Goal: Task Accomplishment & Management: Complete application form

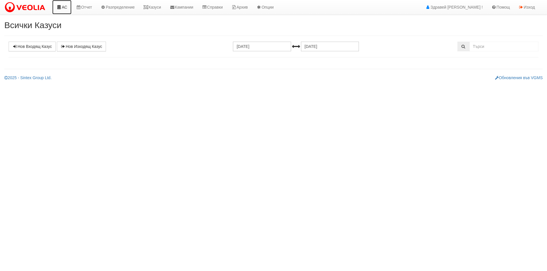
click at [63, 11] on link "АС" at bounding box center [61, 7] width 19 height 14
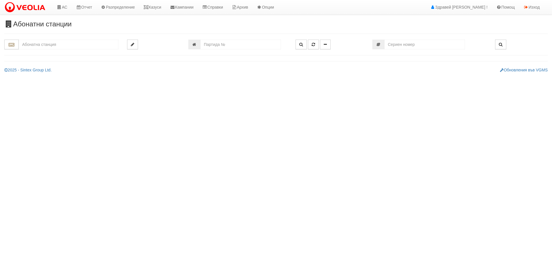
click at [76, 45] on input "text" at bounding box center [69, 45] width 100 height 10
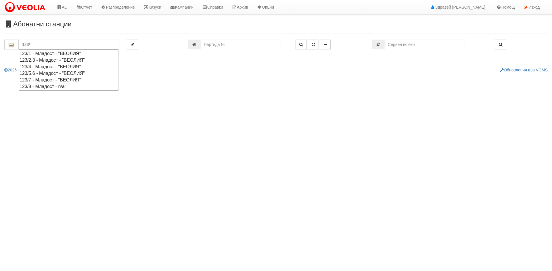
click at [55, 60] on div "123/2,3 - Младост - "ВЕОЛИЯ"" at bounding box center [69, 60] width 98 height 7
type input "123/2,3 - Младост - "ВЕОЛИЯ""
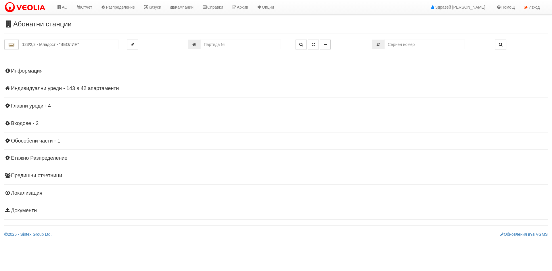
click at [26, 90] on div "Информация Параметри Брой Апартаменти: 42 Ползватели 07/2025 57 % 0 % 104" at bounding box center [275, 140] width 543 height 159
click at [26, 89] on h4 "Индивидуални уреди - 143 в 42 апартаменти" at bounding box center [275, 89] width 543 height 6
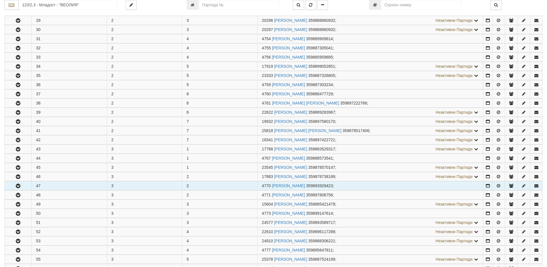
scroll to position [201, 0]
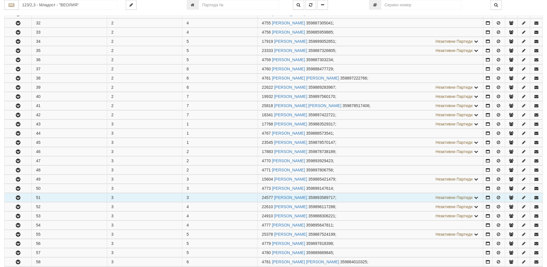
click at [15, 195] on button "button" at bounding box center [18, 197] width 27 height 9
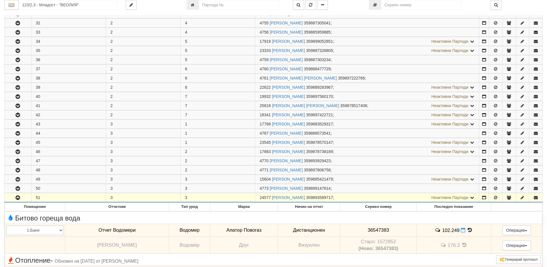
drag, startPoint x: 261, startPoint y: 197, endPoint x: 267, endPoint y: 197, distance: 6.0
click at [267, 197] on span "24577" at bounding box center [265, 197] width 11 height 5
click at [263, 197] on span "24577" at bounding box center [265, 197] width 11 height 5
drag, startPoint x: 260, startPoint y: 198, endPoint x: 271, endPoint y: 197, distance: 10.9
click at [271, 197] on td "24577 ПАВЕЛ ТОДОРОВ ДЮЛГЕРСКИ 359893589717 ; Неактивни Партиди 18490 РУМЯНА АТА…" at bounding box center [367, 197] width 224 height 9
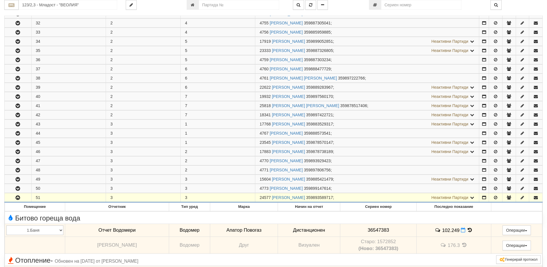
copy span "24577"
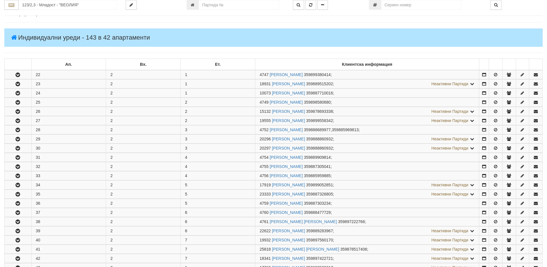
scroll to position [0, 0]
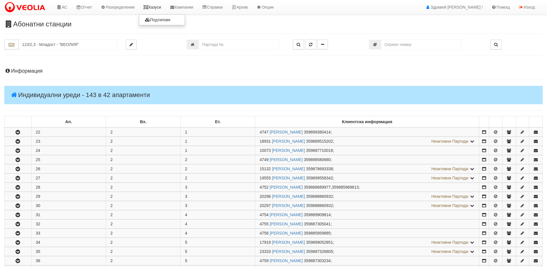
click at [150, 3] on link "Казуси" at bounding box center [152, 7] width 26 height 14
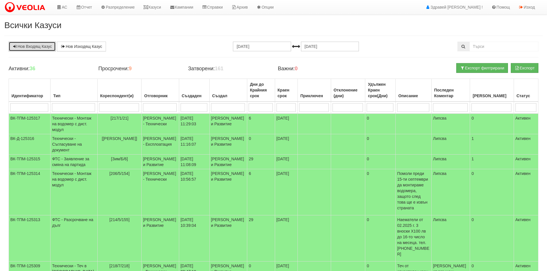
click at [40, 47] on link "Нов Входящ Казус" at bounding box center [32, 47] width 47 height 10
click at [34, 50] on link "Нов Входящ Казус" at bounding box center [32, 47] width 47 height 10
click at [163, 5] on link "Казуси" at bounding box center [152, 7] width 26 height 14
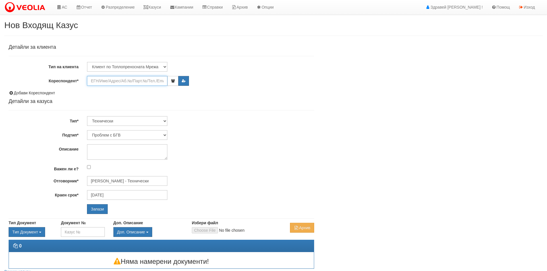
click at [117, 82] on input "Кореспондент*" at bounding box center [127, 81] width 80 height 10
paste input "24577"
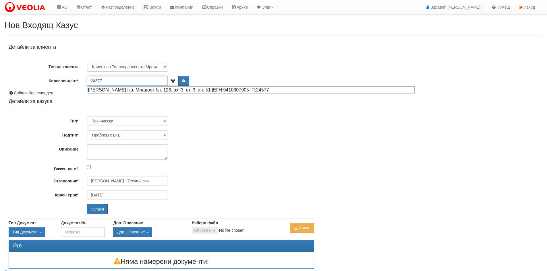
click at [131, 91] on div "ПАВЕЛ ТОДОРОВ ДЮЛГЕРСКИ |кв. Младост бл. 123, вх. 3, ет. 3, ап. 51 |ЕГН:9410307…" at bounding box center [251, 89] width 327 height 7
type input "Павел Тодоров Дюлгерски"
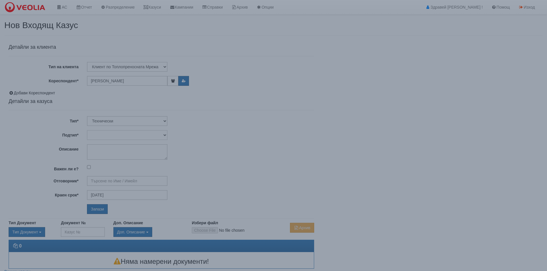
type input "[PERSON_NAME] - Технически"
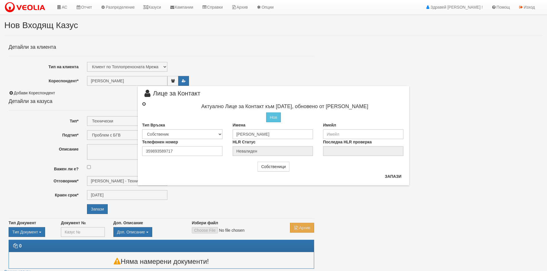
click at [144, 104] on input "radio" at bounding box center [144, 104] width 4 height 4
radio input "true"
type input "Павел Тодоров Дюлгерски"
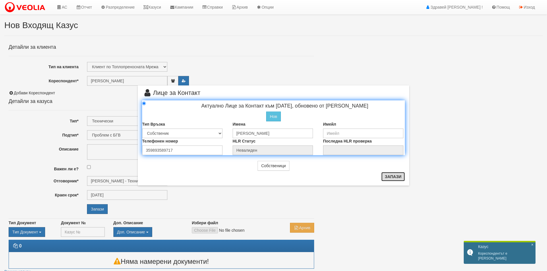
click at [402, 179] on button "Запази" at bounding box center [393, 176] width 24 height 9
radio input "true"
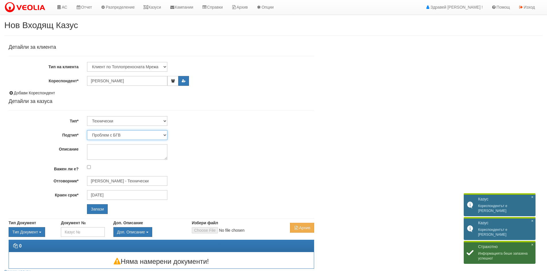
click at [99, 132] on select "Проблем с БГВ Теч ВОИ Теч БГВ Теч в АС Теч от водомер Проблем в АС Интервенция …" at bounding box center [127, 135] width 80 height 10
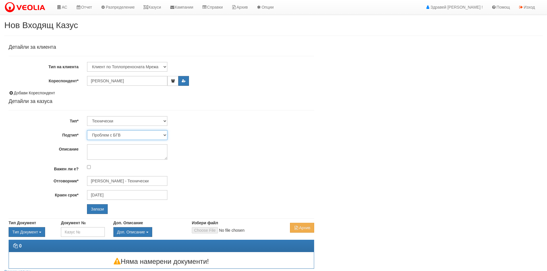
select select "Друго"
click at [87, 130] on select "Проблем с БГВ Теч ВОИ Теч БГВ Теч в АС Теч от водомер Проблем в АС Интервенция …" at bounding box center [127, 135] width 80 height 10
type input "01/10/2025"
type input "Дончо Дончев - Технически"
click at [108, 159] on textarea "Описание" at bounding box center [127, 152] width 80 height 16
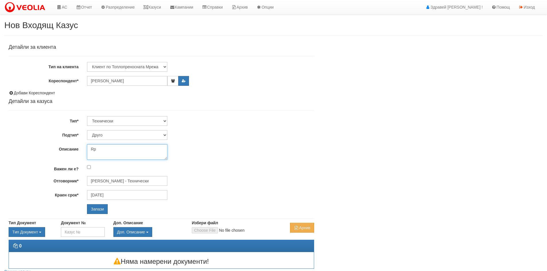
type textarea "R"
type textarea "Източване на инсталацията, Клиента е уведомен за цената. Същият помоли, ако е в…"
click at [97, 209] on input "Запази" at bounding box center [97, 210] width 21 height 10
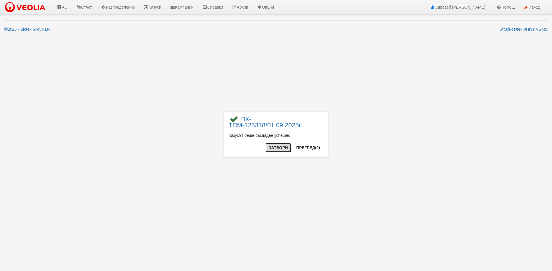
click at [284, 150] on button "Затвори" at bounding box center [278, 147] width 26 height 9
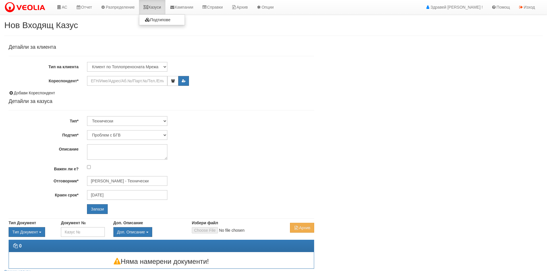
click at [155, 8] on link "Казуси" at bounding box center [152, 7] width 26 height 14
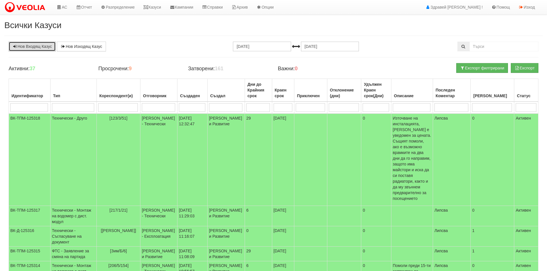
click at [50, 45] on link "Нов Входящ Казус" at bounding box center [32, 47] width 47 height 10
click at [155, 4] on link "Казуси" at bounding box center [152, 7] width 26 height 14
click at [34, 10] on img at bounding box center [26, 7] width 44 height 12
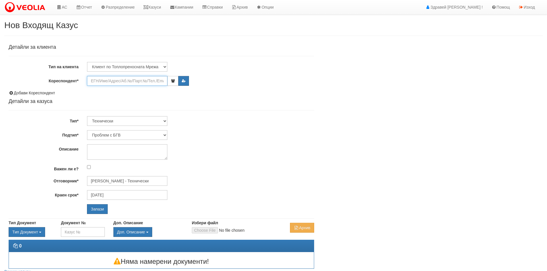
click at [111, 86] on input "Кореспондент*" at bounding box center [127, 81] width 80 height 10
paste input "24577"
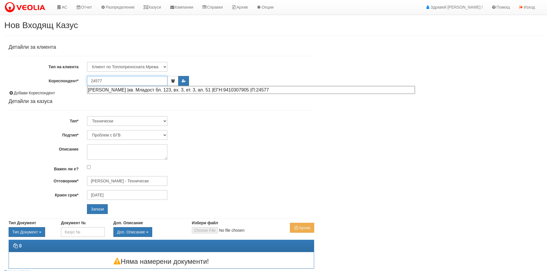
drag, startPoint x: 109, startPoint y: 90, endPoint x: 109, endPoint y: 79, distance: 10.9
click at [109, 74] on body "АС Отчет Настройки Период Глобални Параметри Сваляне Отчетни Карти Нулиране УДР" at bounding box center [273, 146] width 547 height 292
click at [109, 79] on input "24577" at bounding box center [127, 81] width 80 height 10
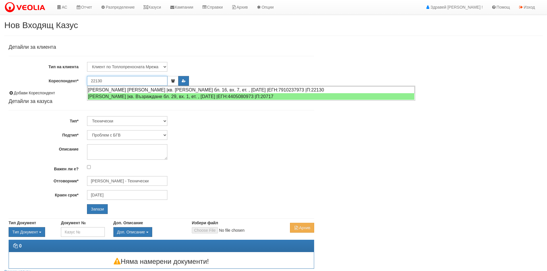
click at [111, 90] on div "ДАНИЕЛА МИХАЙЛОВА СТАНЧЕВА |кв. Орхид Хилс бл. 16, вх. 7, ет. , ап. 8 |ЕГН:7910…" at bounding box center [251, 89] width 327 height 7
type input "[PERSON_NAME] [PERSON_NAME]"
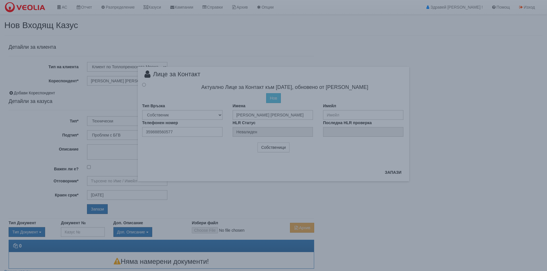
type input "[PERSON_NAME] - Технически"
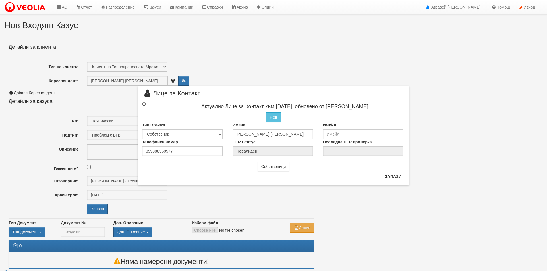
click at [145, 105] on input "radio" at bounding box center [144, 104] width 4 height 4
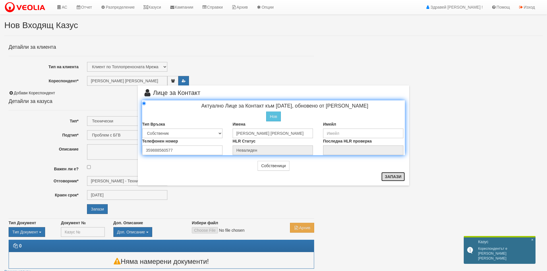
click at [384, 179] on button "Запази" at bounding box center [393, 176] width 24 height 9
radio input "true"
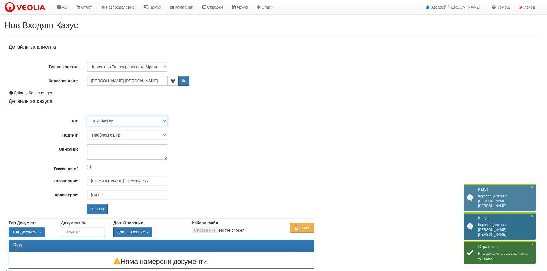
click at [111, 119] on select "Технически ФТС Търговски Административен Производствен Експлоатационен Финансов…" at bounding box center [127, 121] width 80 height 10
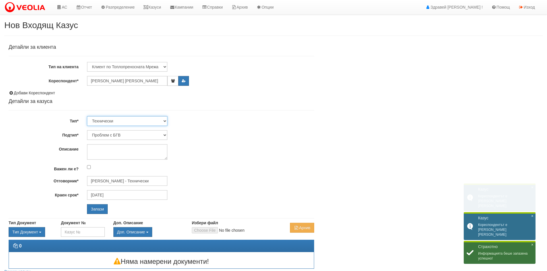
drag, startPoint x: 111, startPoint y: 119, endPoint x: 111, endPoint y: 122, distance: 3.2
click at [111, 119] on select "Технически ФТС Търговски Административен Производствен Експлоатационен Финансов…" at bounding box center [127, 121] width 80 height 10
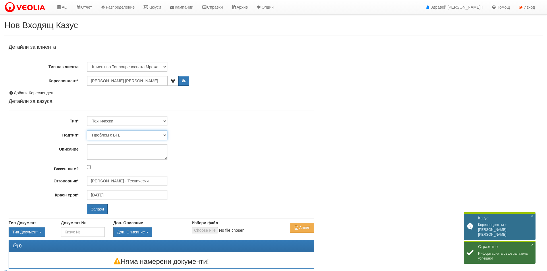
click at [111, 140] on select "Проблем с БГВ Теч ВОИ Теч БГВ Теч в АС Теч от водомер Проблем в АС Интервенция …" at bounding box center [127, 135] width 80 height 10
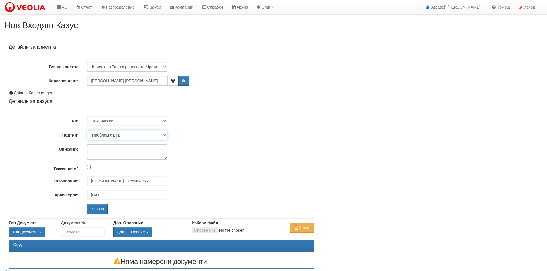
select select "Ремонт апартаментна ВОИ"
click at [87, 130] on select "Проблем с БГВ Теч ВОИ Теч БГВ Теч в АС Теч от водомер Проблем в АС Интервенция …" at bounding box center [127, 135] width 80 height 10
type input "06/09/2025"
type input "Дончо Дончев - Технически"
click at [109, 146] on textarea "Описание" at bounding box center [127, 152] width 80 height 16
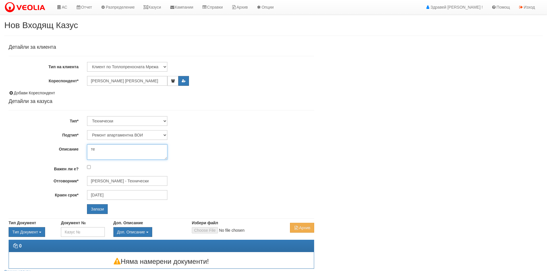
type textarea "т"
click at [126, 151] on textarea "Според клиента има проблем с термоглавата или вентила, защото при намаляне на р…" at bounding box center [127, 152] width 80 height 16
type textarea "Според клиента има проблем с термоглавата или вентила, защото при намаляне на р…"
click at [100, 209] on input "Запази" at bounding box center [97, 210] width 21 height 10
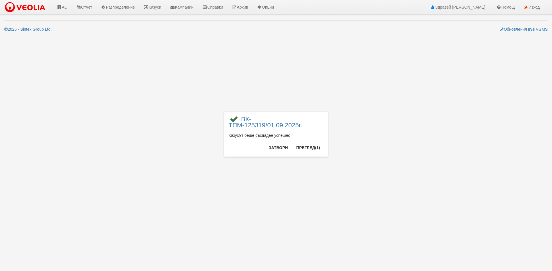
click at [280, 141] on div "Казусът беше създаден успешно!" at bounding box center [275, 137] width 95 height 9
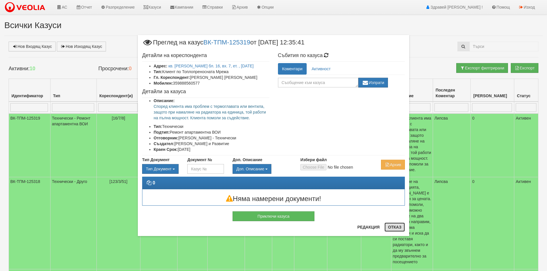
click at [402, 231] on button "Отказ" at bounding box center [395, 227] width 20 height 9
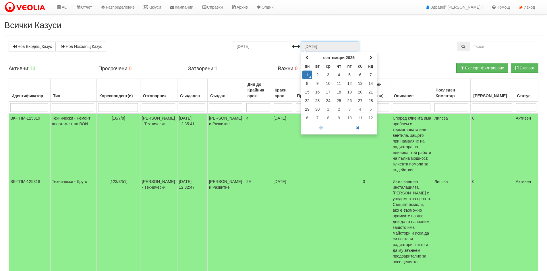
click at [317, 48] on input "[DATE]" at bounding box center [330, 47] width 58 height 10
click at [325, 62] on th "септември 2025" at bounding box center [338, 57] width 53 height 9
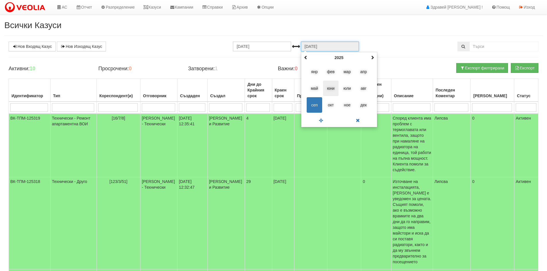
click at [333, 91] on span "юни" at bounding box center [331, 89] width 16 height 16
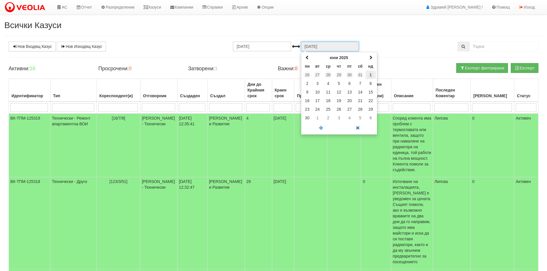
click at [370, 74] on td "1" at bounding box center [371, 75] width 10 height 9
type input "01.06.2025"
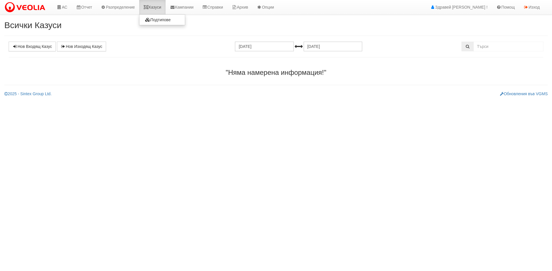
click at [160, 5] on link "Казуси" at bounding box center [152, 7] width 26 height 14
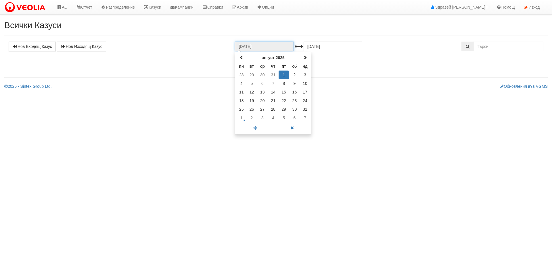
click at [253, 48] on input "[DATE]" at bounding box center [264, 47] width 59 height 10
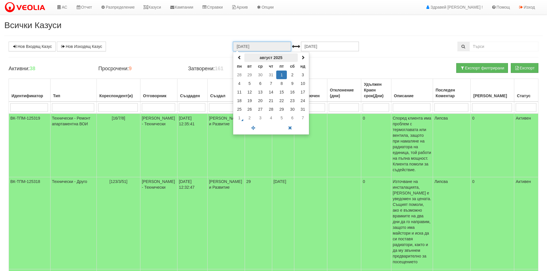
click at [262, 59] on th "август 2025" at bounding box center [270, 57] width 53 height 9
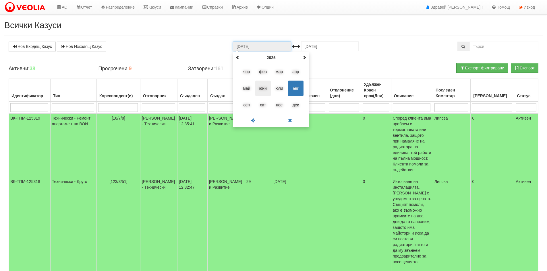
click at [265, 88] on span "юни" at bounding box center [263, 89] width 16 height 16
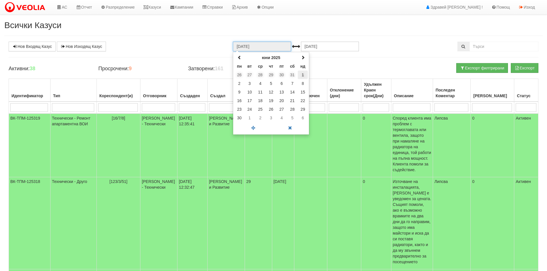
click at [305, 75] on td "1" at bounding box center [303, 75] width 10 height 9
type input "01.06.2025"
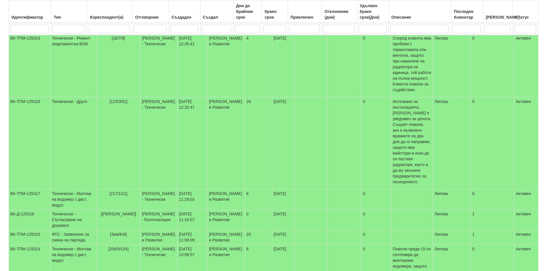
select select "2"
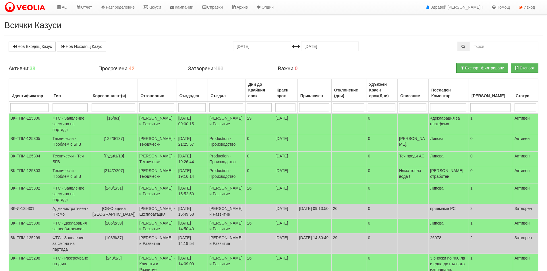
click at [74, 107] on input "search" at bounding box center [70, 107] width 35 height 9
type input "Топл"
select select "1"
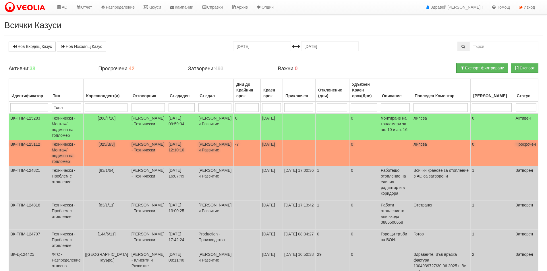
type input "Топл"
click at [90, 150] on td "[025/В/3]" at bounding box center [106, 153] width 47 height 26
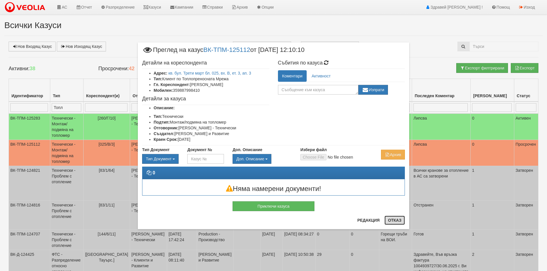
click at [393, 221] on button "Отказ" at bounding box center [395, 220] width 20 height 9
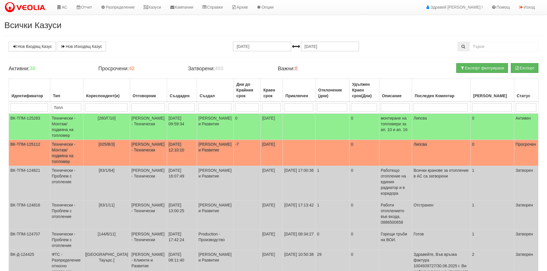
click at [202, 154] on td "Константина Иванова - Клиенти и Развитие" at bounding box center [215, 153] width 37 height 26
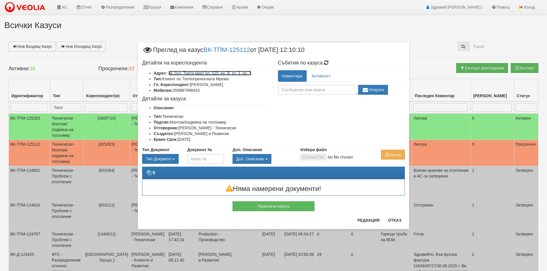
click at [203, 74] on link "кв. бул. Трети март бл. 025, вх. В, ет. 3, ап. 3" at bounding box center [210, 73] width 83 height 5
click at [400, 220] on button "Отказ" at bounding box center [395, 220] width 20 height 9
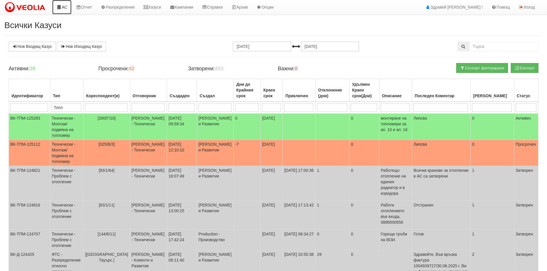
click at [61, 12] on link "АС" at bounding box center [61, 7] width 19 height 14
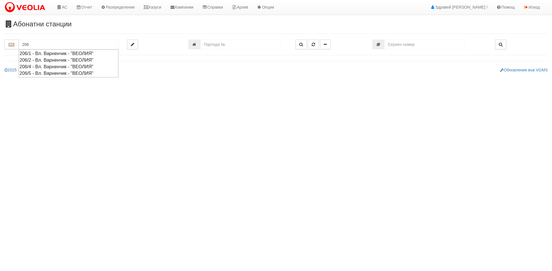
click at [45, 59] on div "206/2 - Вл. Варненчик - "ВЕОЛИЯ"" at bounding box center [69, 60] width 98 height 7
type input "206/2 - Вл. Варненчик - "ВЕОЛИЯ""
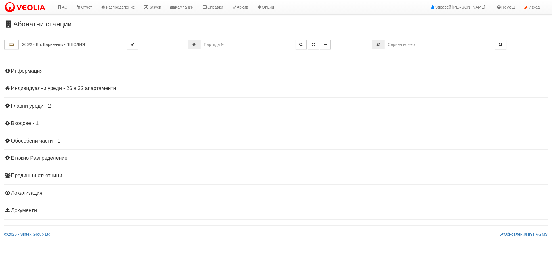
click at [43, 90] on h4 "Индивидуални уреди - 26 в 32 апартаменти" at bounding box center [275, 89] width 543 height 6
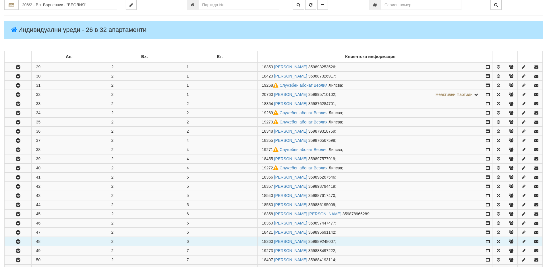
scroll to position [172, 0]
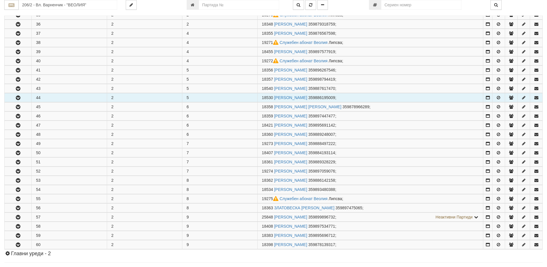
click at [14, 99] on button "button" at bounding box center [18, 97] width 27 height 9
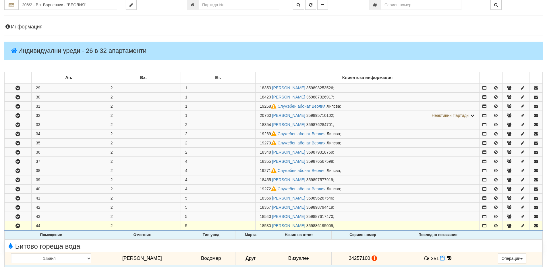
scroll to position [86, 0]
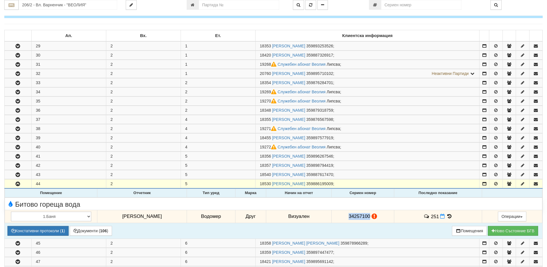
drag, startPoint x: 346, startPoint y: 217, endPoint x: 365, endPoint y: 219, distance: 19.4
click at [365, 219] on td "34257100" at bounding box center [363, 216] width 62 height 13
click at [446, 219] on td "251" at bounding box center [438, 216] width 88 height 13
click at [446, 215] on icon at bounding box center [449, 216] width 6 height 5
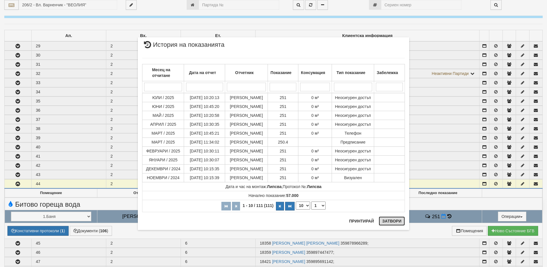
click at [392, 223] on button "Затвори" at bounding box center [392, 221] width 26 height 9
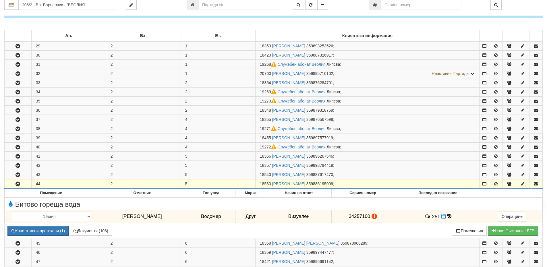
drag, startPoint x: 261, startPoint y: 185, endPoint x: 272, endPoint y: 184, distance: 10.6
click at [271, 184] on span "18530" at bounding box center [265, 184] width 11 height 5
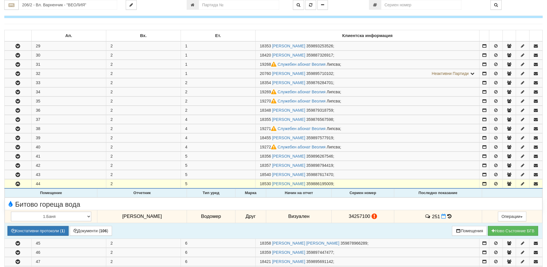
click at [448, 216] on icon at bounding box center [450, 216] width 4 height 5
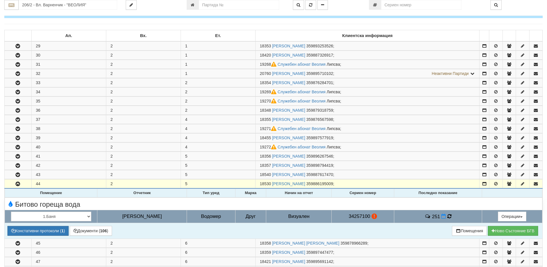
scroll to position [115, 0]
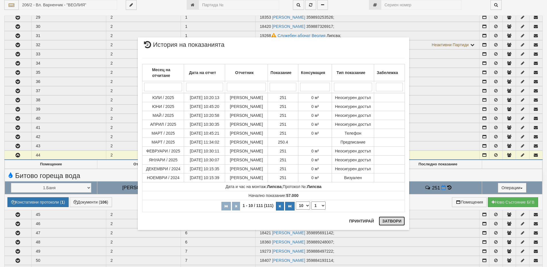
click at [389, 221] on button "Затвори" at bounding box center [392, 221] width 26 height 9
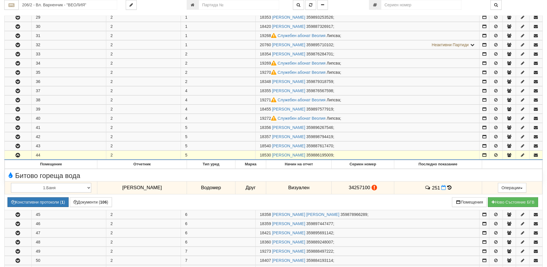
drag, startPoint x: 260, startPoint y: 155, endPoint x: 272, endPoint y: 157, distance: 12.2
click at [272, 157] on td "18530 [PERSON_NAME] 359886195009 ;" at bounding box center [367, 155] width 224 height 9
click at [265, 157] on span "18530" at bounding box center [265, 155] width 11 height 5
drag, startPoint x: 260, startPoint y: 154, endPoint x: 272, endPoint y: 155, distance: 11.5
click at [272, 155] on td "18530 [PERSON_NAME] 359886195009 ;" at bounding box center [367, 155] width 224 height 9
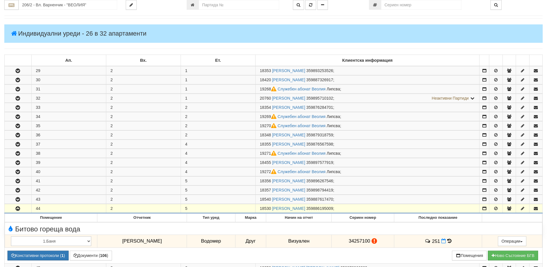
scroll to position [0, 0]
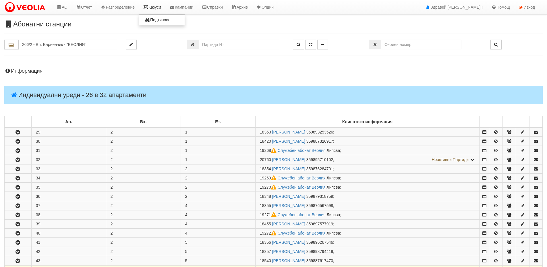
click at [159, 3] on link "Казуси" at bounding box center [152, 7] width 26 height 14
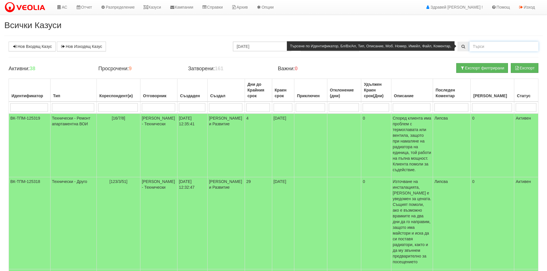
click at [486, 48] on input "text" at bounding box center [504, 47] width 69 height 10
type input "125154"
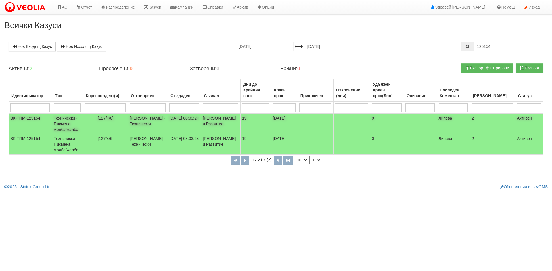
click at [76, 132] on td "Технически - Писмена молба/жалба" at bounding box center [67, 124] width 31 height 21
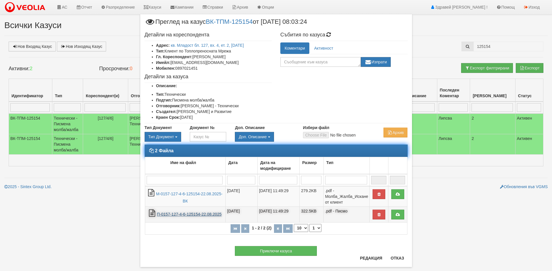
click at [184, 215] on link "П-0157-127-4-6-125154-22.08.2025" at bounding box center [189, 214] width 65 height 5
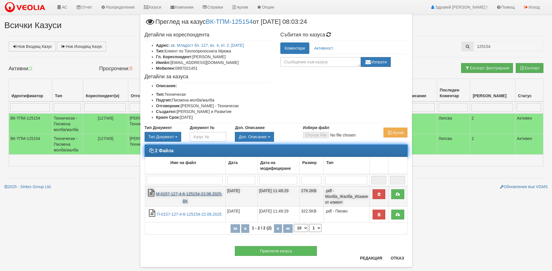
click at [183, 194] on link "М-0157-127-4-6-125154-22.08.2025-ВК" at bounding box center [189, 198] width 66 height 12
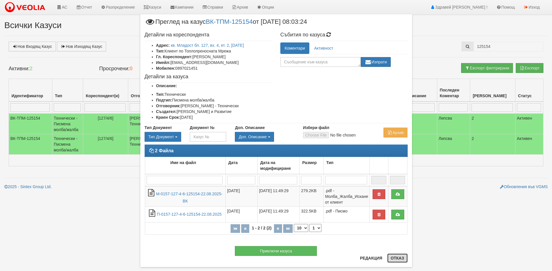
click at [397, 258] on button "Отказ" at bounding box center [397, 258] width 20 height 9
